Goal: Task Accomplishment & Management: Manage account settings

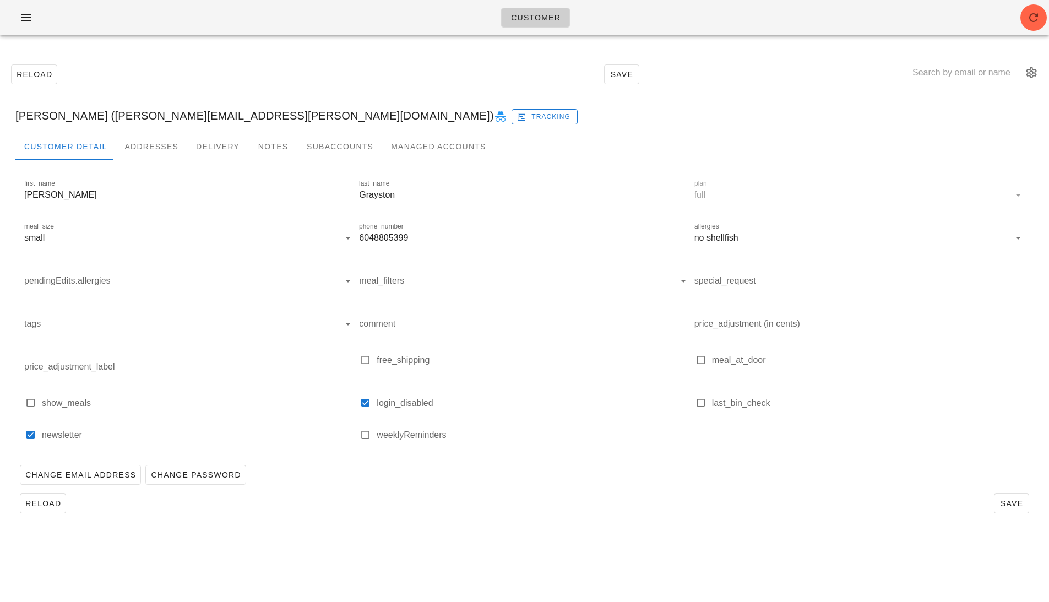
click at [984, 73] on input "text" at bounding box center [967, 73] width 110 height 18
paste input "Geordi Gifford"
type input "Geordi Gifford"
click at [956, 108] on div "Geordi Gifford" at bounding box center [1006, 110] width 130 height 10
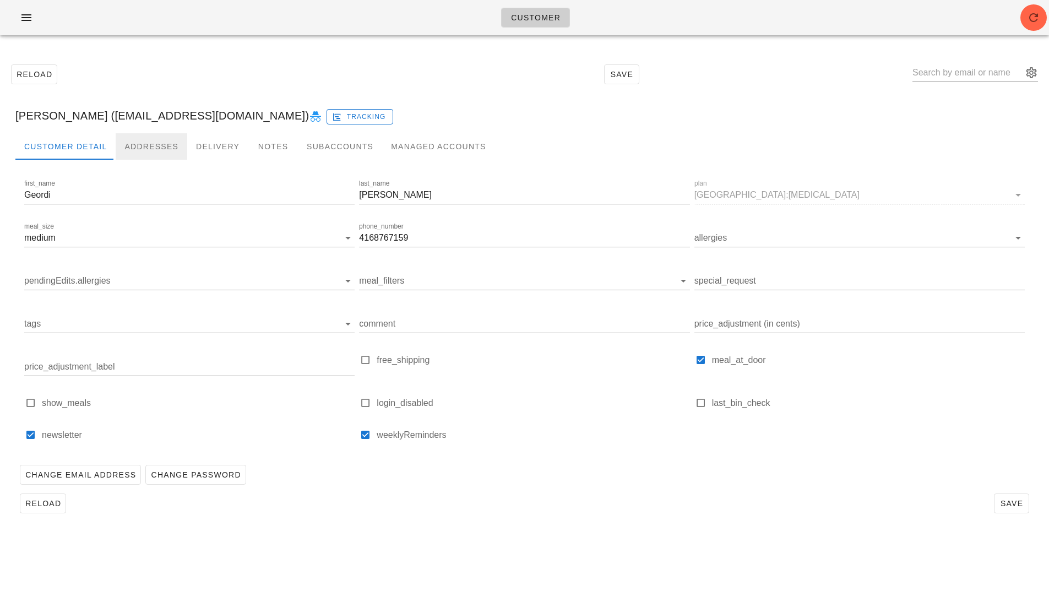
click at [154, 149] on div "Addresses" at bounding box center [152, 146] width 72 height 26
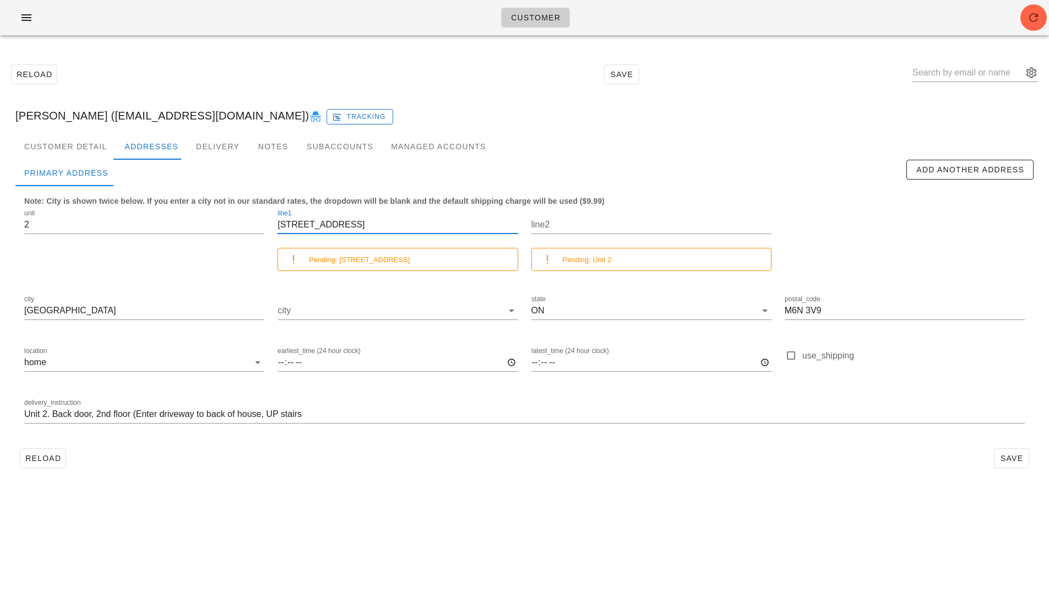
drag, startPoint x: 292, startPoint y: 224, endPoint x: 272, endPoint y: 225, distance: 19.9
click at [272, 225] on div "line1 186 Runnymede Rd Pending: 826 Runnymede Rd" at bounding box center [397, 243] width 253 height 86
type input "[STREET_ADDRESS]"
click at [1025, 453] on button "Save" at bounding box center [1011, 458] width 35 height 20
click at [1008, 458] on span "Save" at bounding box center [1011, 458] width 25 height 9
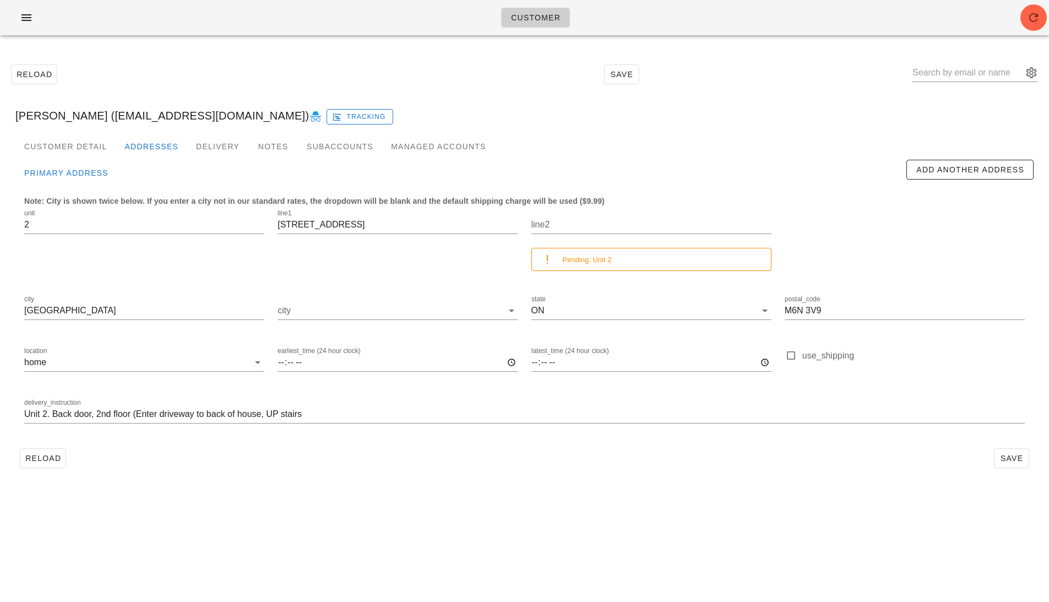
type input "[PERSON_NAME] ([EMAIL_ADDRESS][DOMAIN_NAME])"
click at [556, 230] on input "line2" at bounding box center [651, 225] width 240 height 18
click at [1010, 459] on span "Save" at bounding box center [1011, 458] width 25 height 9
click at [573, 226] on input "line2" at bounding box center [651, 225] width 240 height 18
click at [565, 225] on input "line2" at bounding box center [651, 225] width 240 height 18
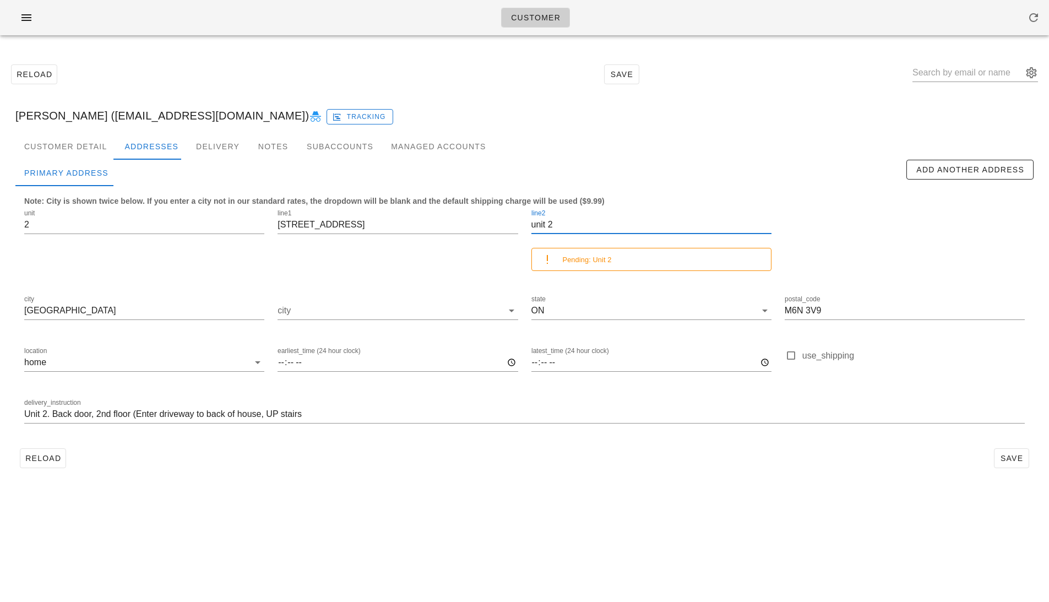
type input "unit 2"
click at [1005, 472] on div "Customer Detail Addresses Delivery Notes Subaccounts Managed Accounts Primary A…" at bounding box center [525, 307] width 1036 height 348
click at [1005, 464] on button "Save" at bounding box center [1011, 458] width 35 height 20
drag, startPoint x: 573, startPoint y: 226, endPoint x: 470, endPoint y: 226, distance: 103.0
click at [478, 226] on div "unit 2 line1 [STREET_ADDRESS] Pending: Unit 2 city [GEOGRAPHIC_DATA] state ON p…" at bounding box center [525, 320] width 1014 height 241
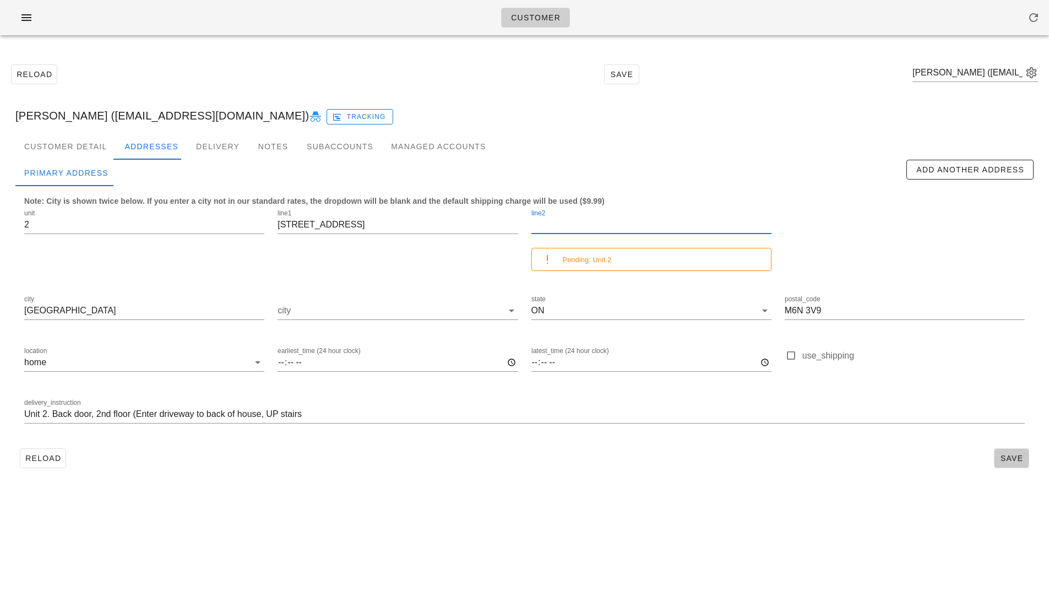
click at [1011, 461] on span "Save" at bounding box center [1011, 458] width 25 height 9
click at [1010, 460] on span "Save" at bounding box center [1011, 458] width 25 height 9
